Goal: Find specific page/section: Find specific page/section

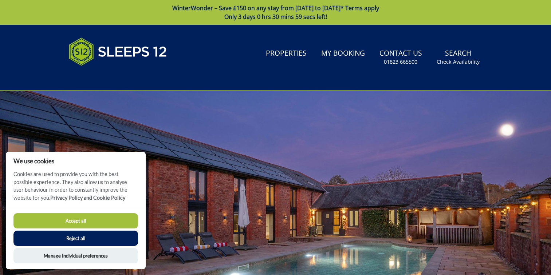
click at [84, 223] on button "Accept all" at bounding box center [75, 220] width 125 height 15
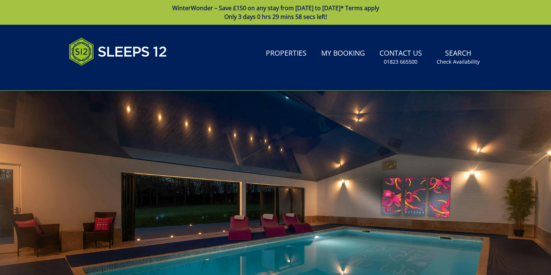
click at [264, 15] on span "Only 3 days 0 hrs 29 mins 58 secs left!" at bounding box center [275, 17] width 103 height 8
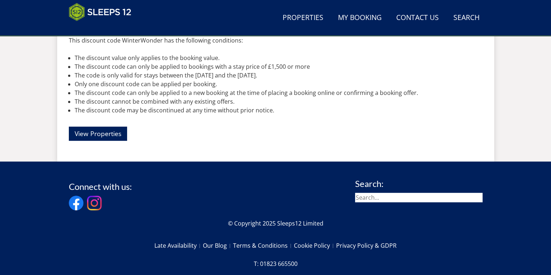
scroll to position [291, 0]
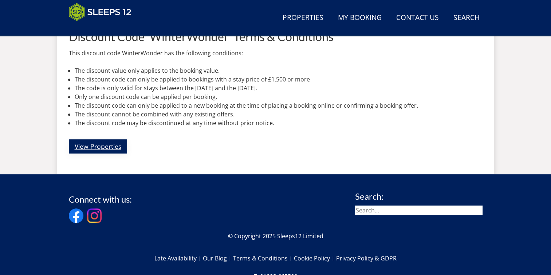
click at [95, 151] on link "View Properties" at bounding box center [98, 146] width 58 height 14
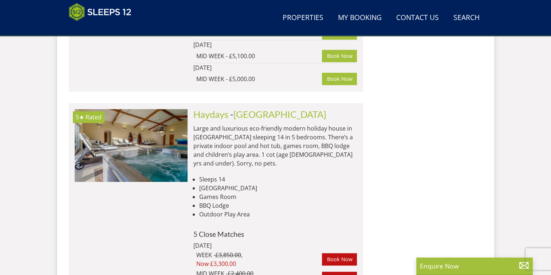
scroll to position [5696, 0]
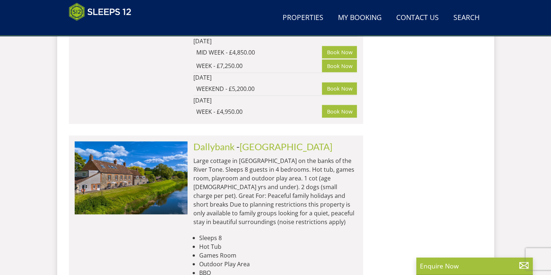
scroll to position [3948, 0]
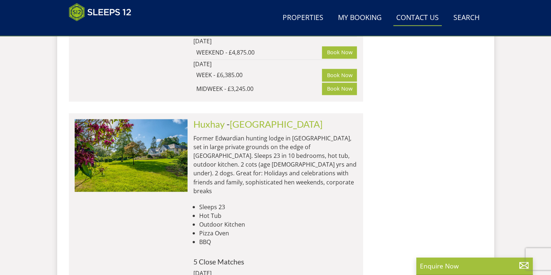
click at [416, 15] on link "Contact Us [PHONE_NUMBER]" at bounding box center [417, 18] width 48 height 16
